Goal: Navigation & Orientation: Find specific page/section

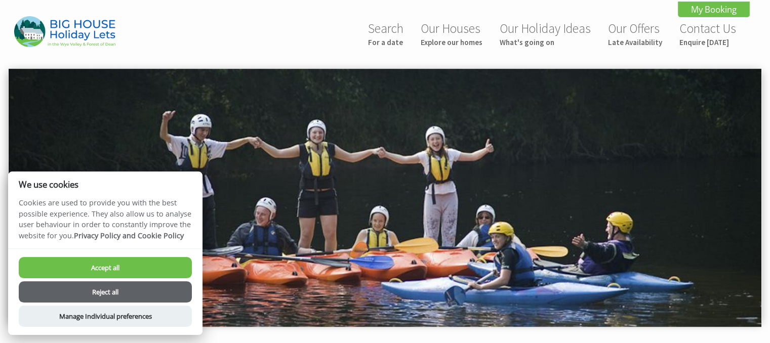
click at [144, 291] on button "Reject all" at bounding box center [105, 292] width 173 height 21
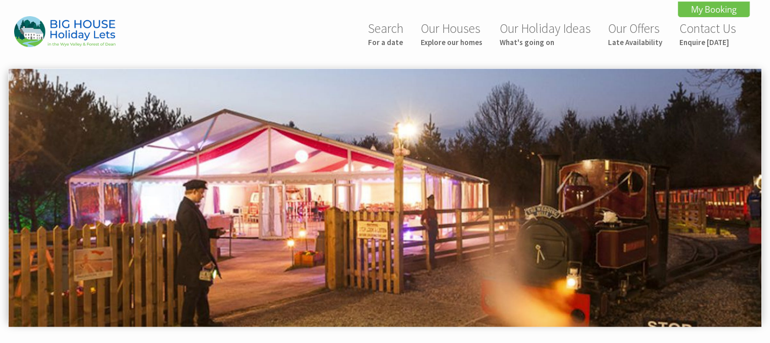
click at [447, 28] on link "Our Houses Explore our homes" at bounding box center [452, 33] width 62 height 27
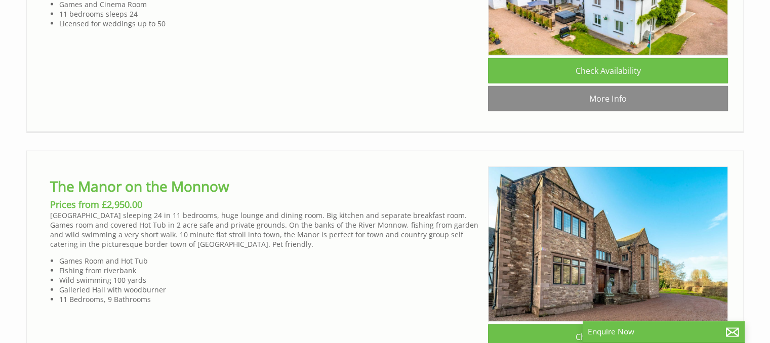
scroll to position [2431, 0]
